Goal: Navigation & Orientation: Find specific page/section

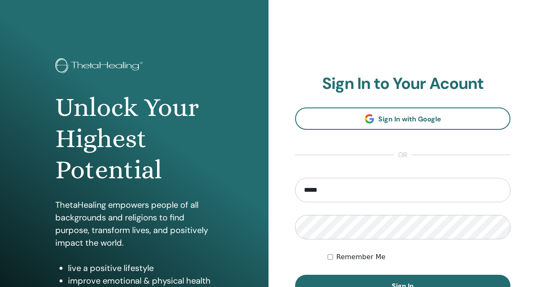
click at [295, 275] on button "Sign In" at bounding box center [402, 286] width 215 height 22
type input "**********"
click at [413, 278] on button "Sign In" at bounding box center [402, 286] width 215 height 22
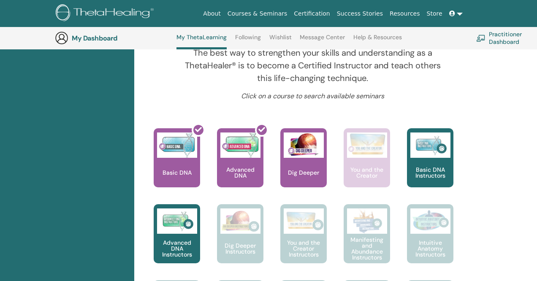
scroll to position [303, 0]
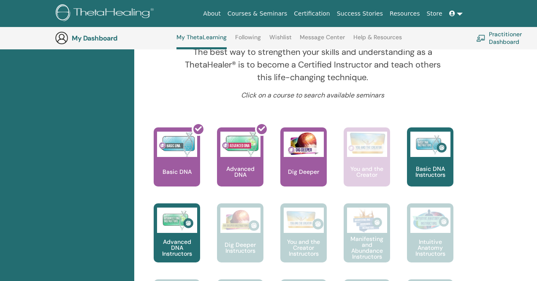
click at [175, 163] on div at bounding box center [182, 160] width 46 height 76
click at [182, 152] on div at bounding box center [182, 160] width 46 height 76
click at [182, 160] on div at bounding box center [182, 160] width 46 height 76
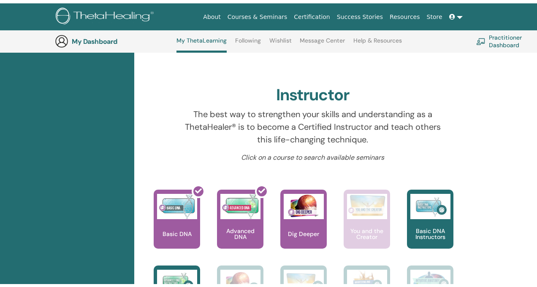
scroll to position [17, 0]
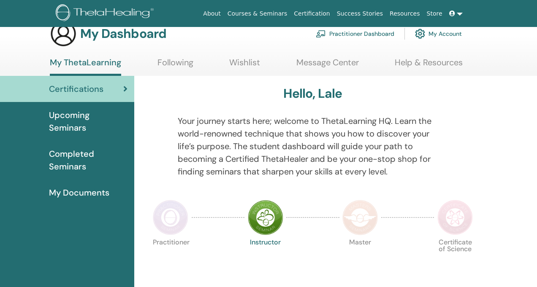
click at [92, 190] on span "My Documents" at bounding box center [79, 193] width 60 height 13
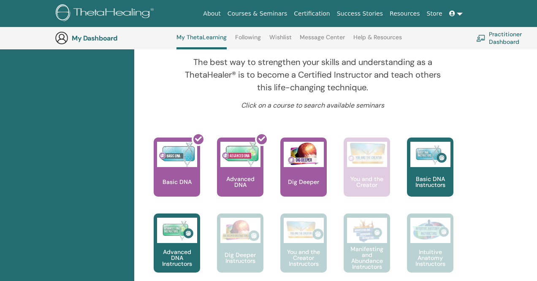
scroll to position [293, 0]
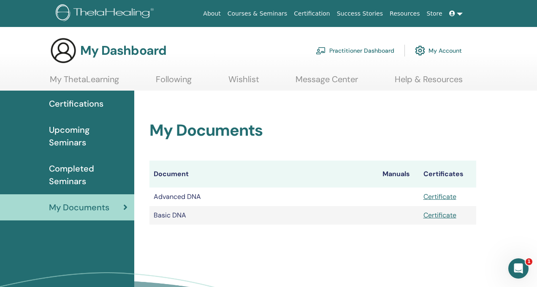
click at [99, 105] on span "Certifications" at bounding box center [76, 104] width 54 height 13
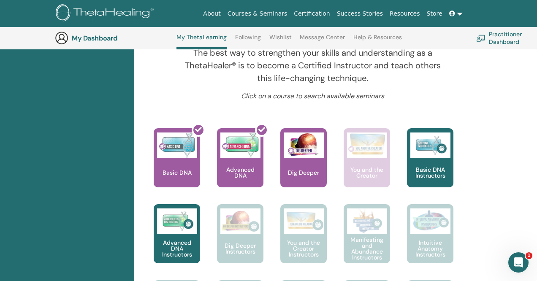
scroll to position [300, 0]
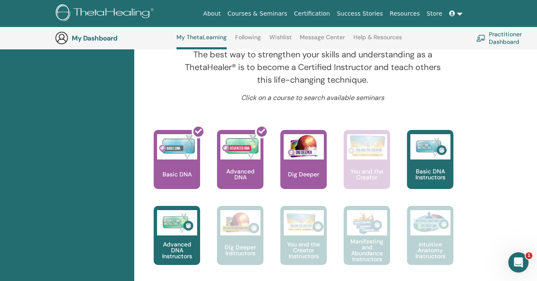
click at [419, 167] on div "Basic DNA Instructors" at bounding box center [430, 159] width 46 height 59
